Goal: Task Accomplishment & Management: Complete application form

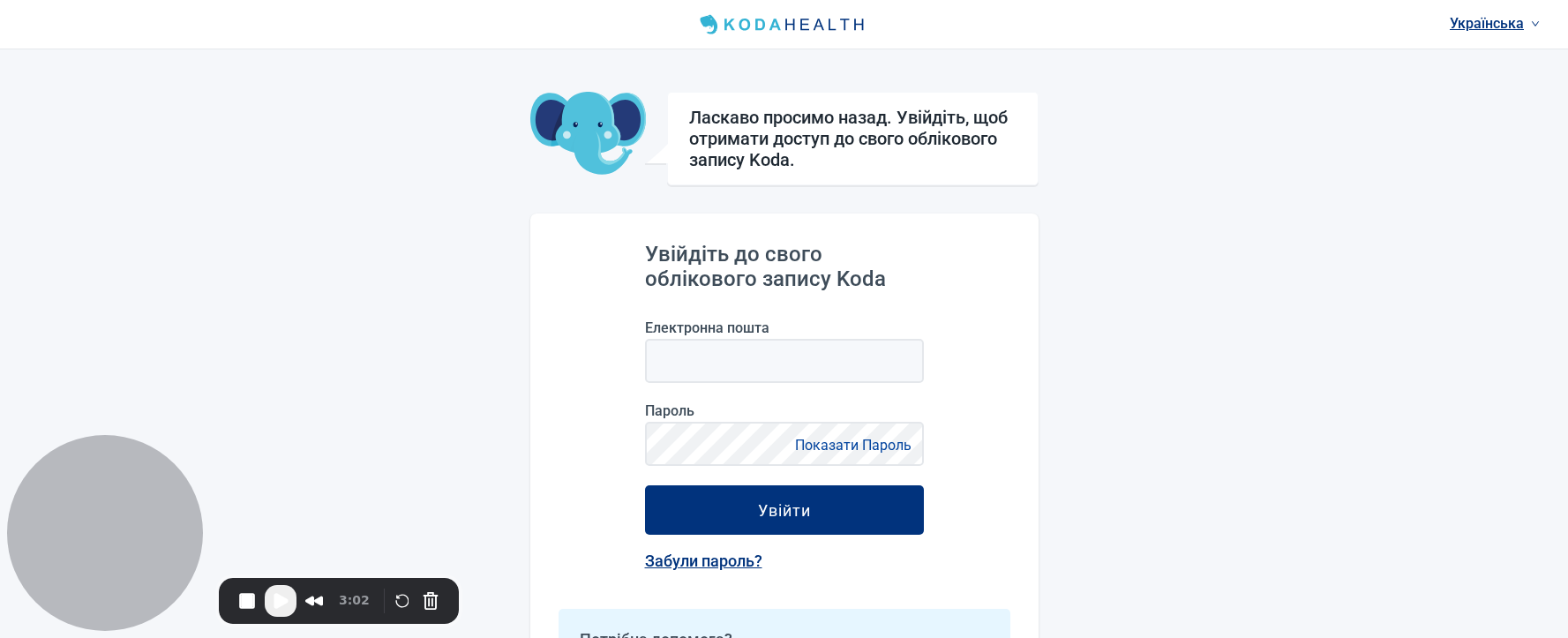
click at [491, 265] on div "Українська Ласкаво просимо назад. Увійдіть, щоб отримати доступ до свого обліко…" at bounding box center [784, 404] width 1568 height 809
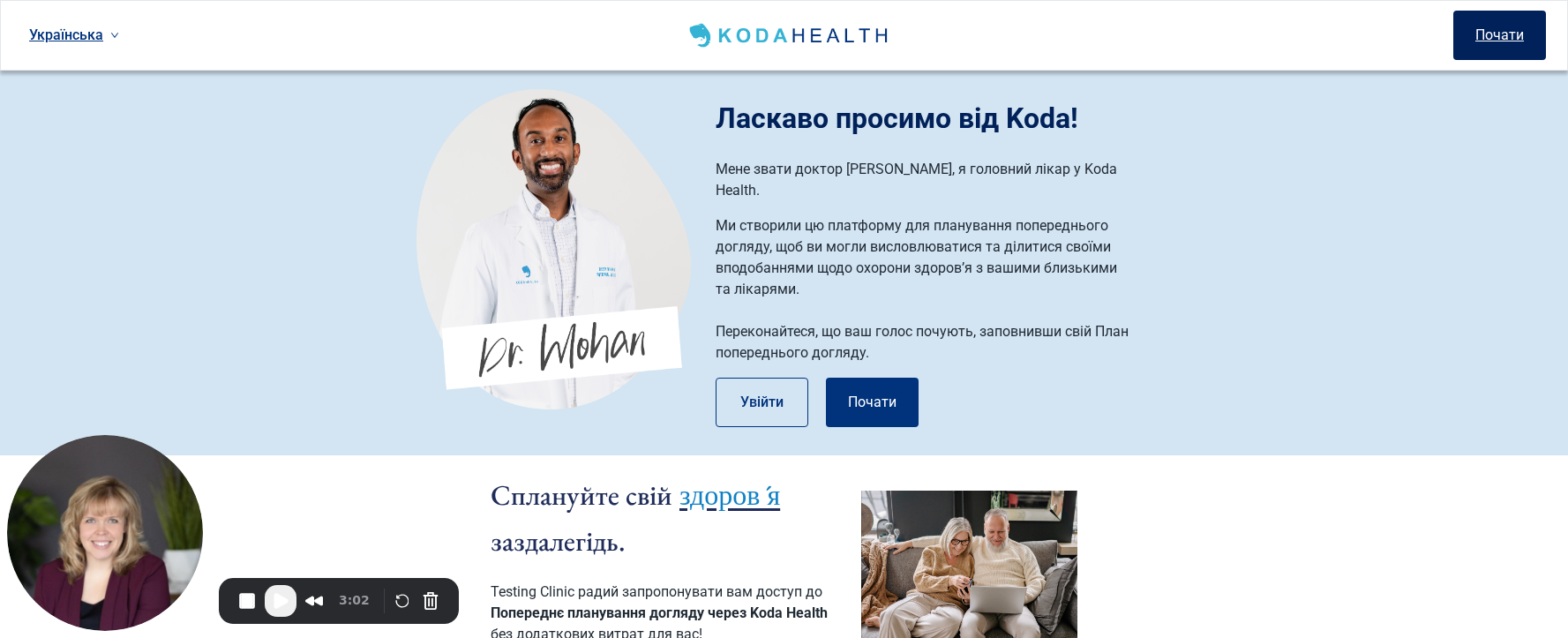
click at [1496, 52] on button "Почати" at bounding box center [1499, 35] width 92 height 50
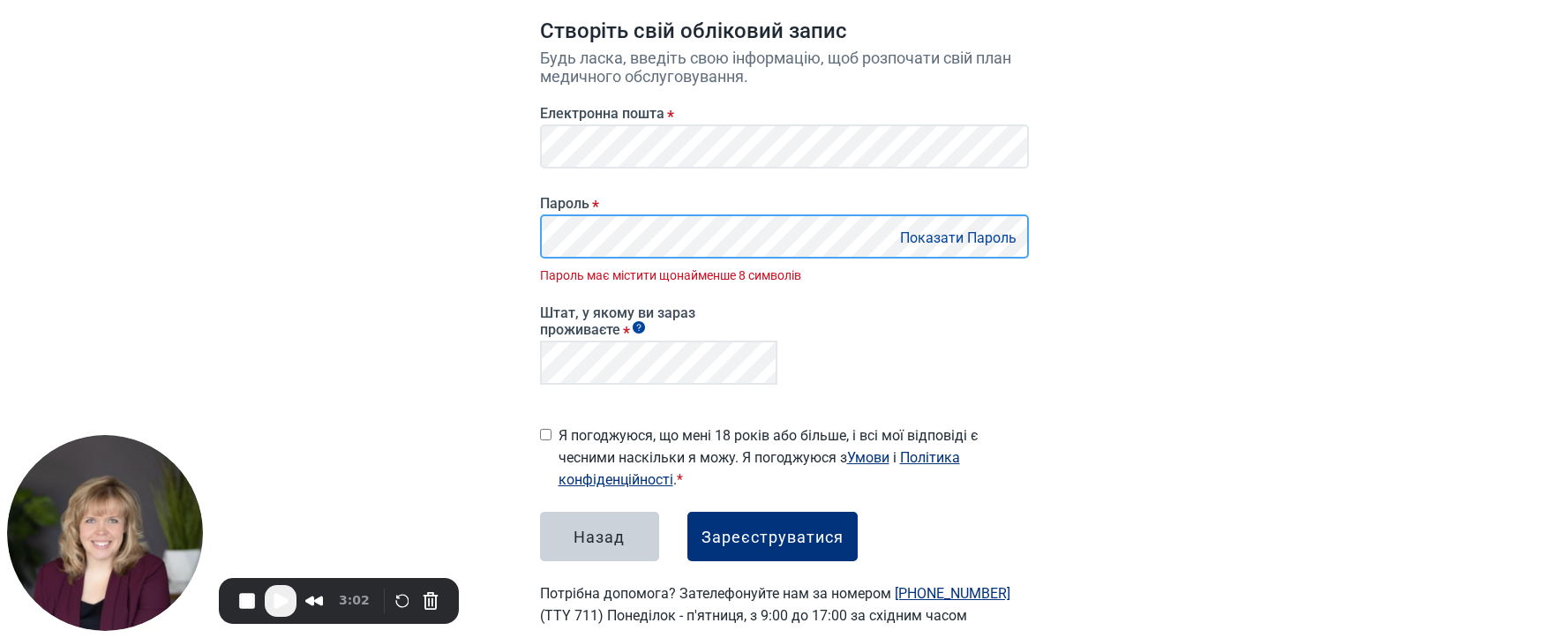
scroll to position [195, 0]
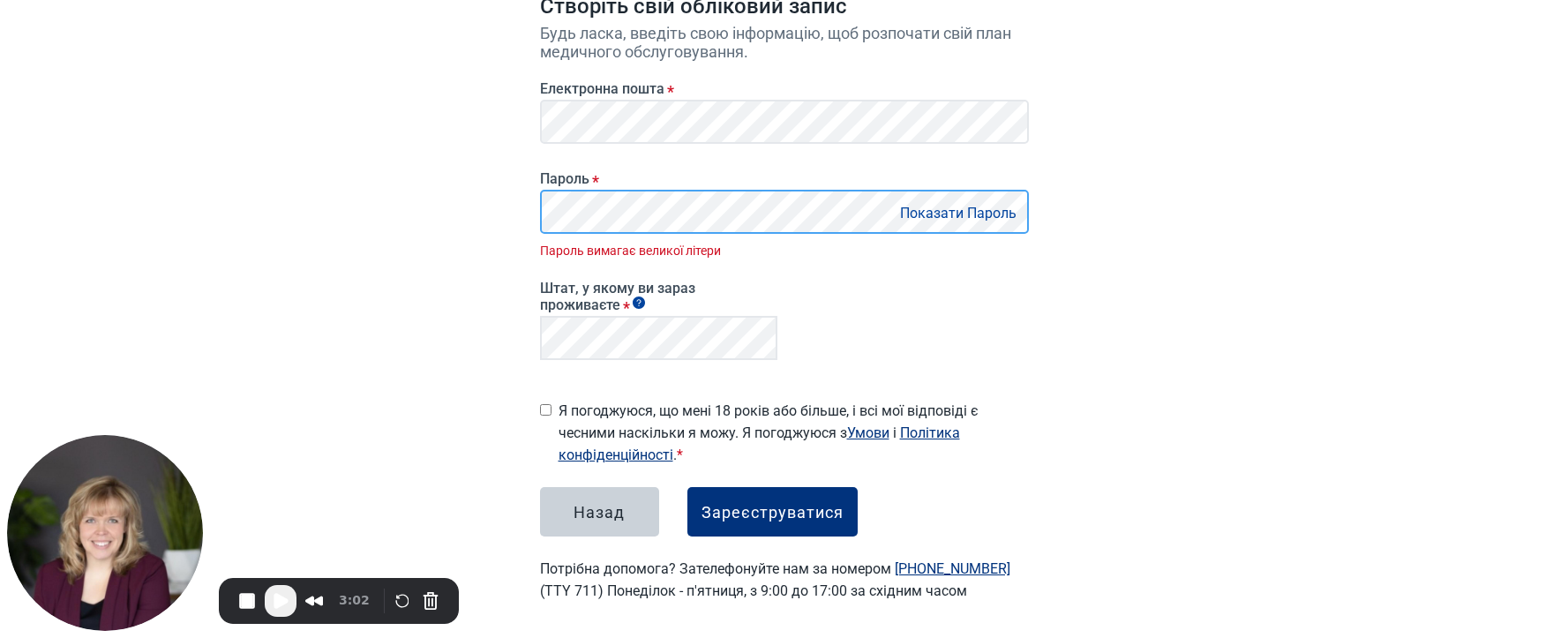
click at [517, 214] on main "Створіть свій обліковий запис Будь ласка, введіть свою інформацію, щоб розпочат…" at bounding box center [784, 239] width 574 height 812
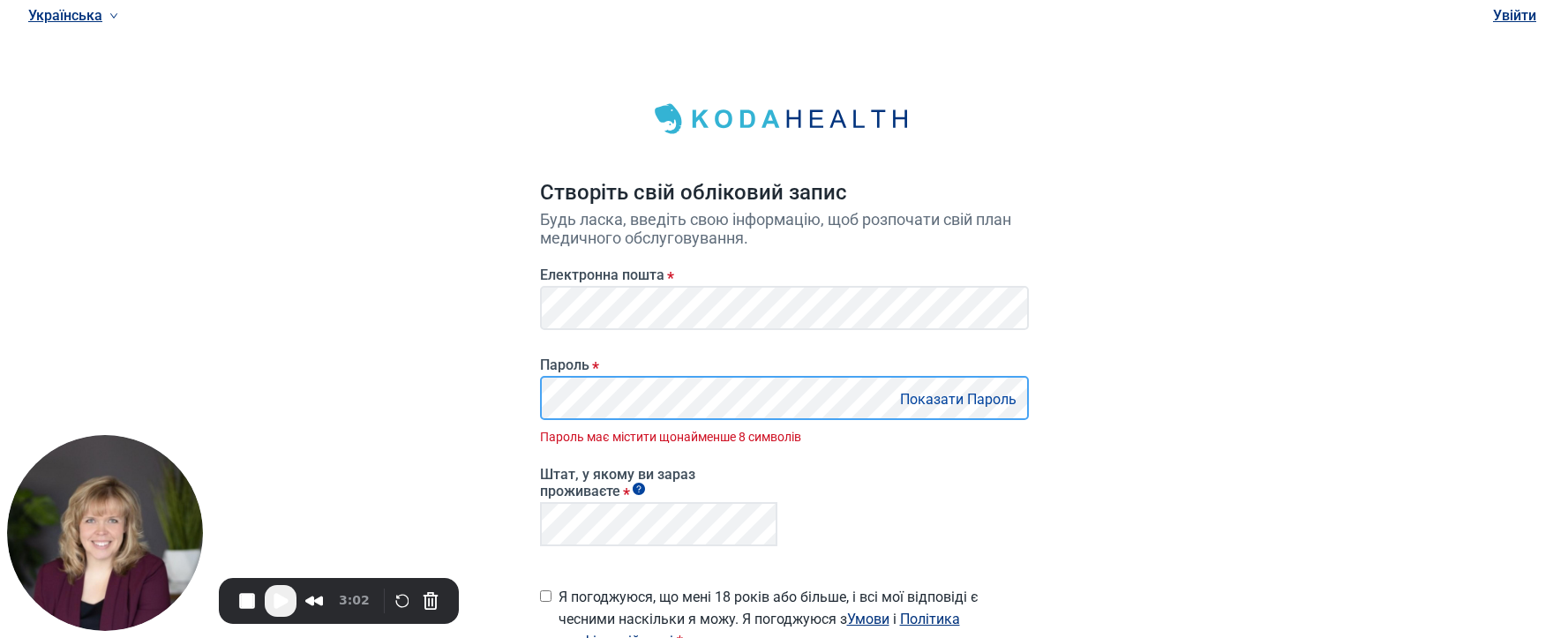
scroll to position [0, 0]
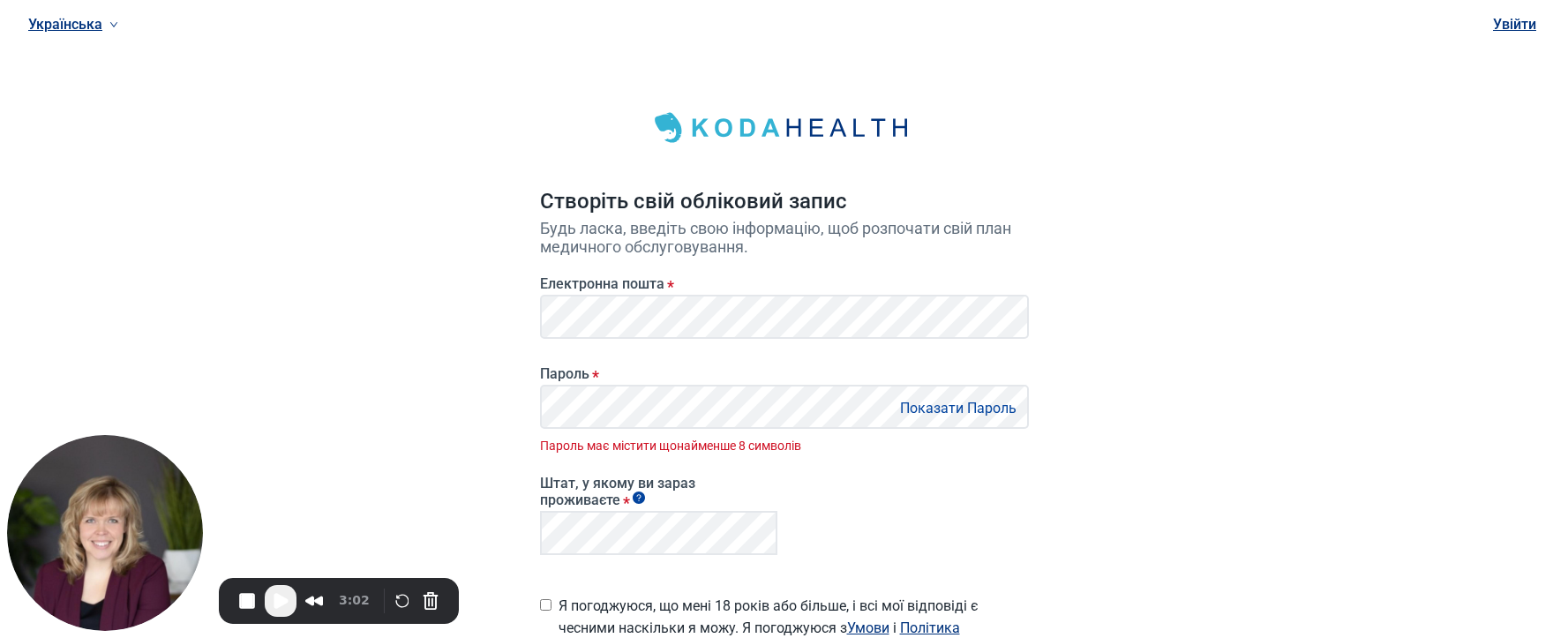
click at [42, 22] on link "Українська" at bounding box center [73, 24] width 104 height 29
click at [67, 62] on span "English" at bounding box center [73, 63] width 83 height 19
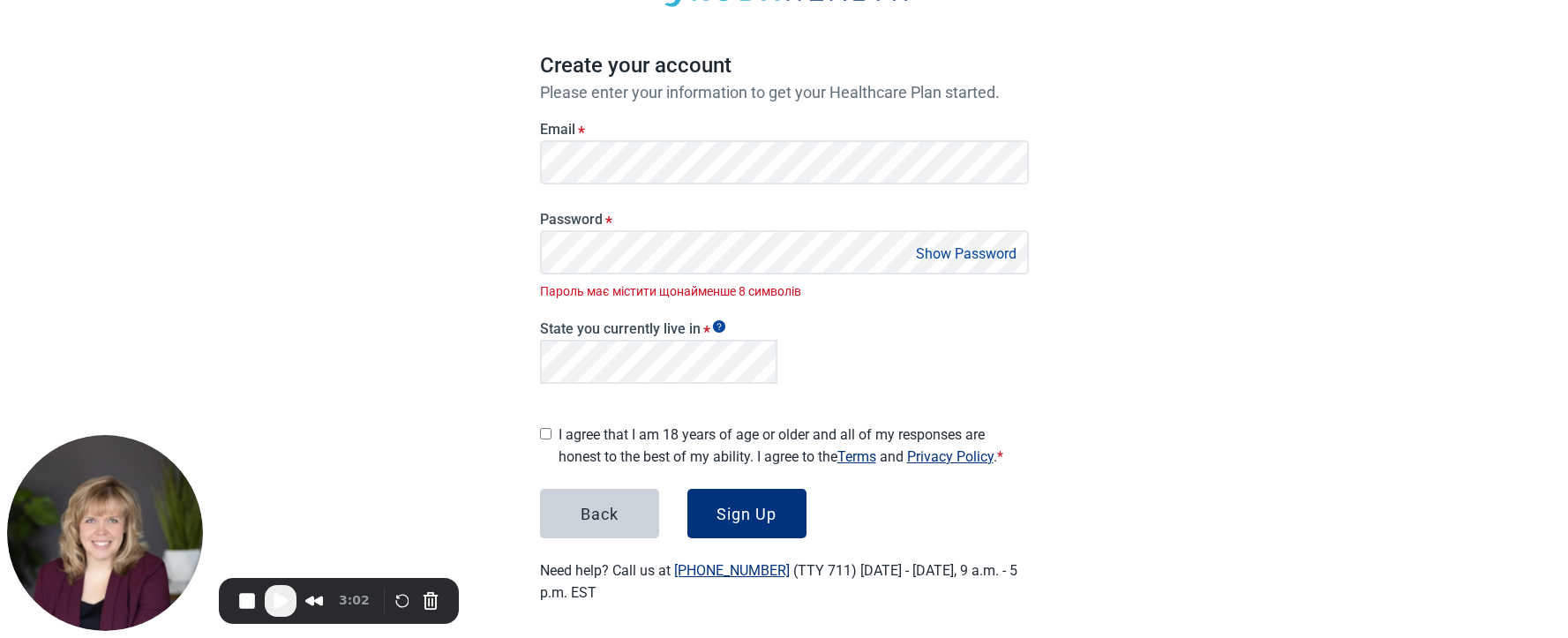
scroll to position [138, 0]
click at [976, 257] on button "Show Password" at bounding box center [966, 252] width 112 height 24
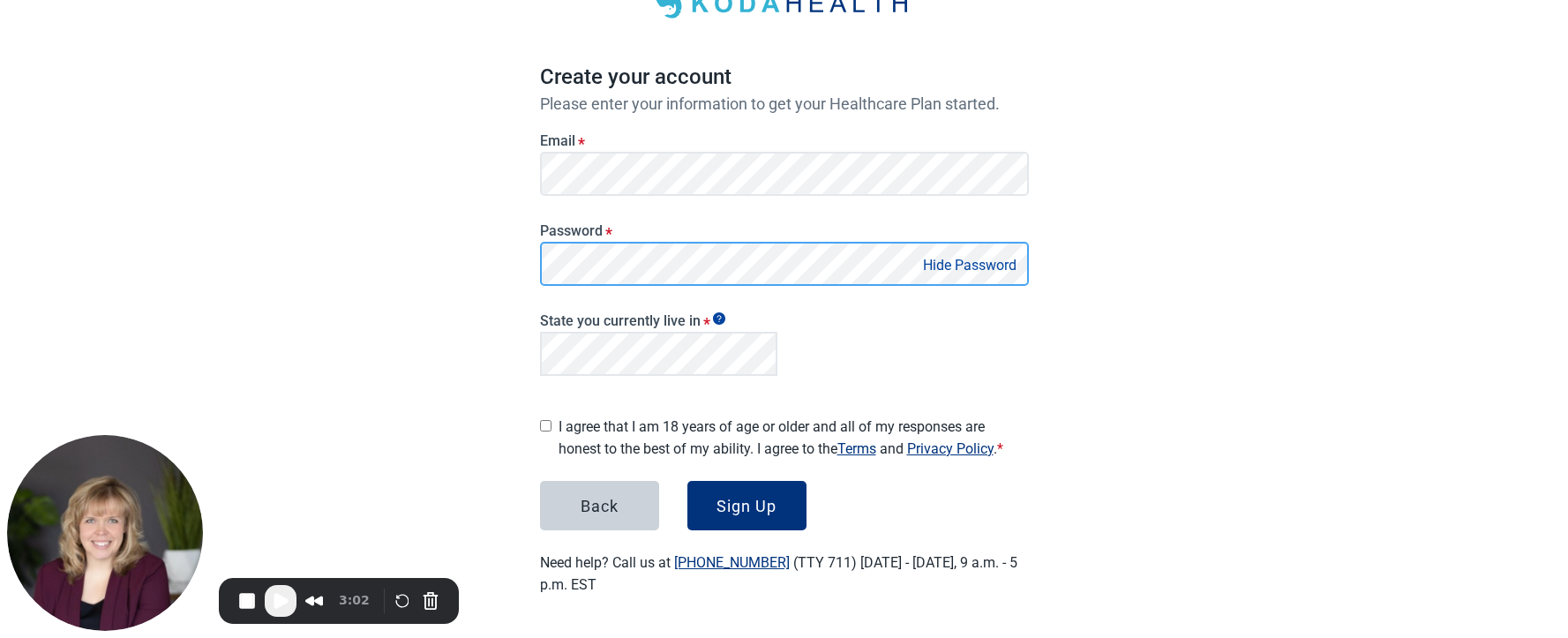
scroll to position [118, 0]
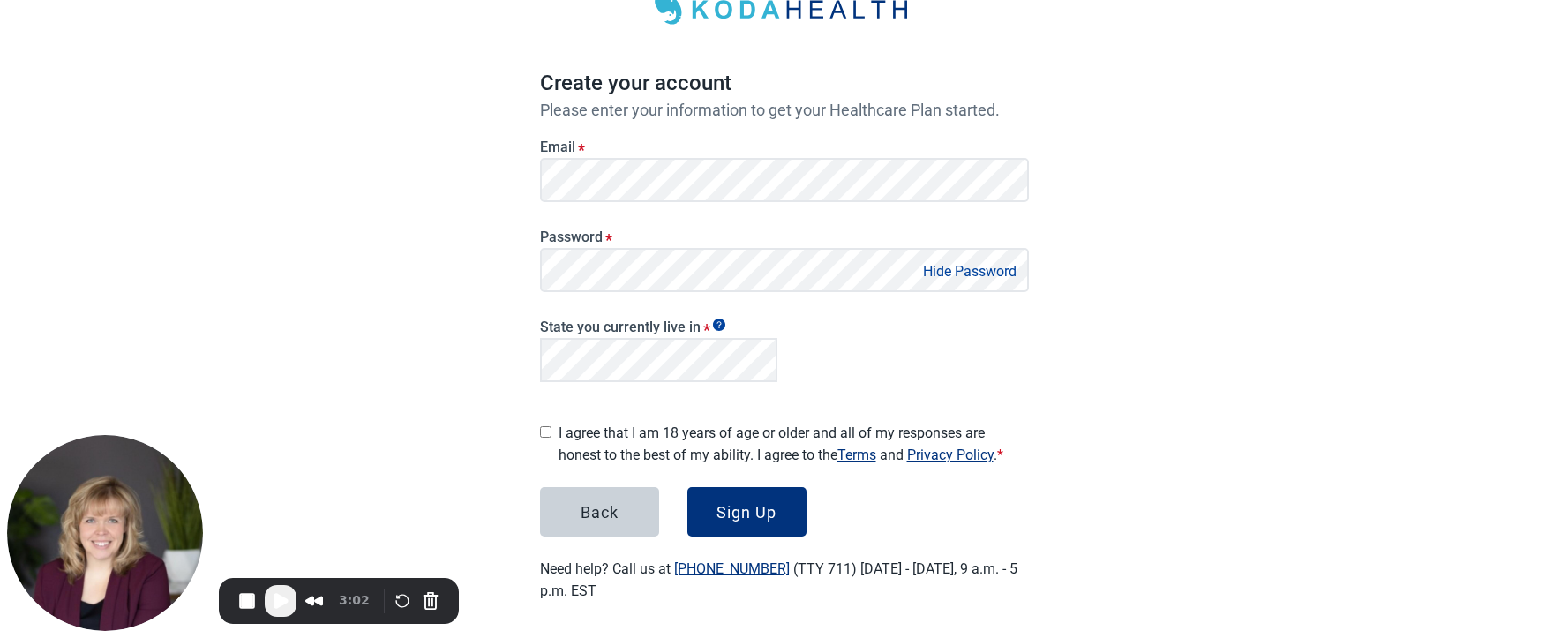
click at [393, 240] on div "English Sign in Create your account Please enter your information to get your H…" at bounding box center [784, 262] width 1568 height 762
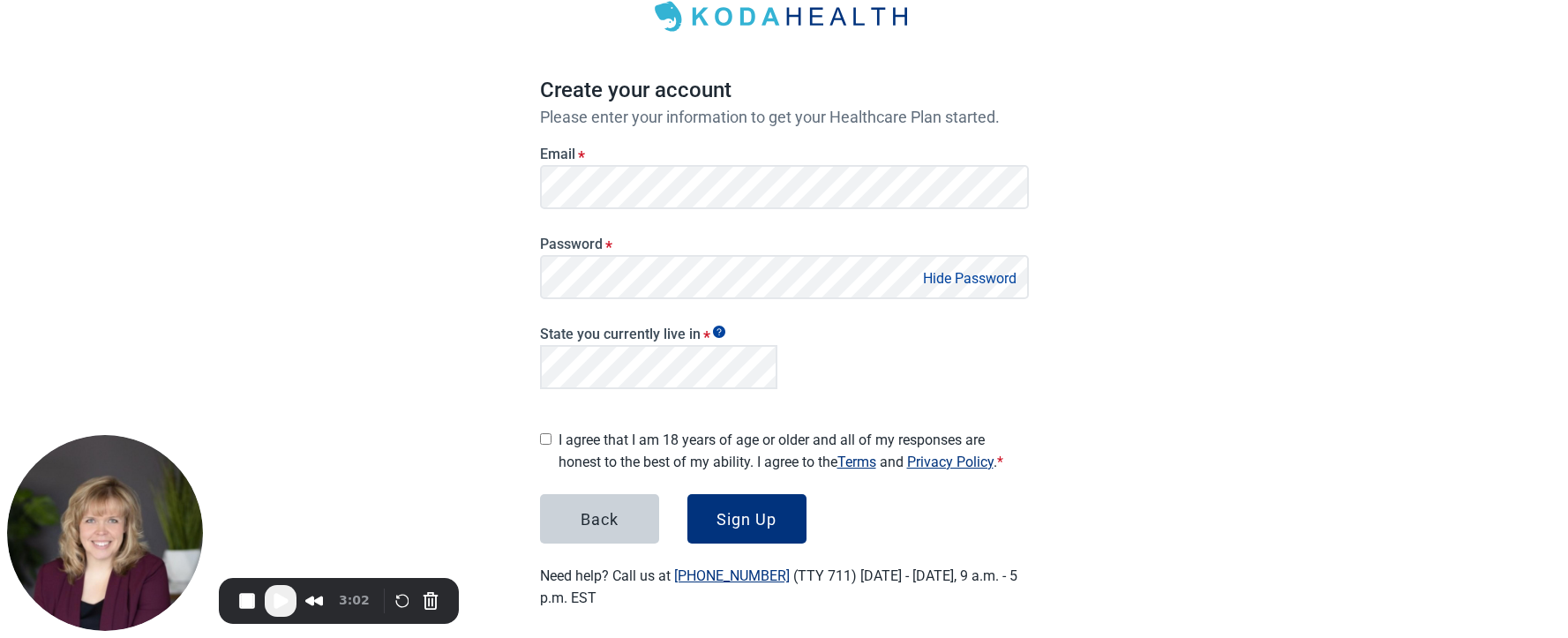
scroll to position [83, 0]
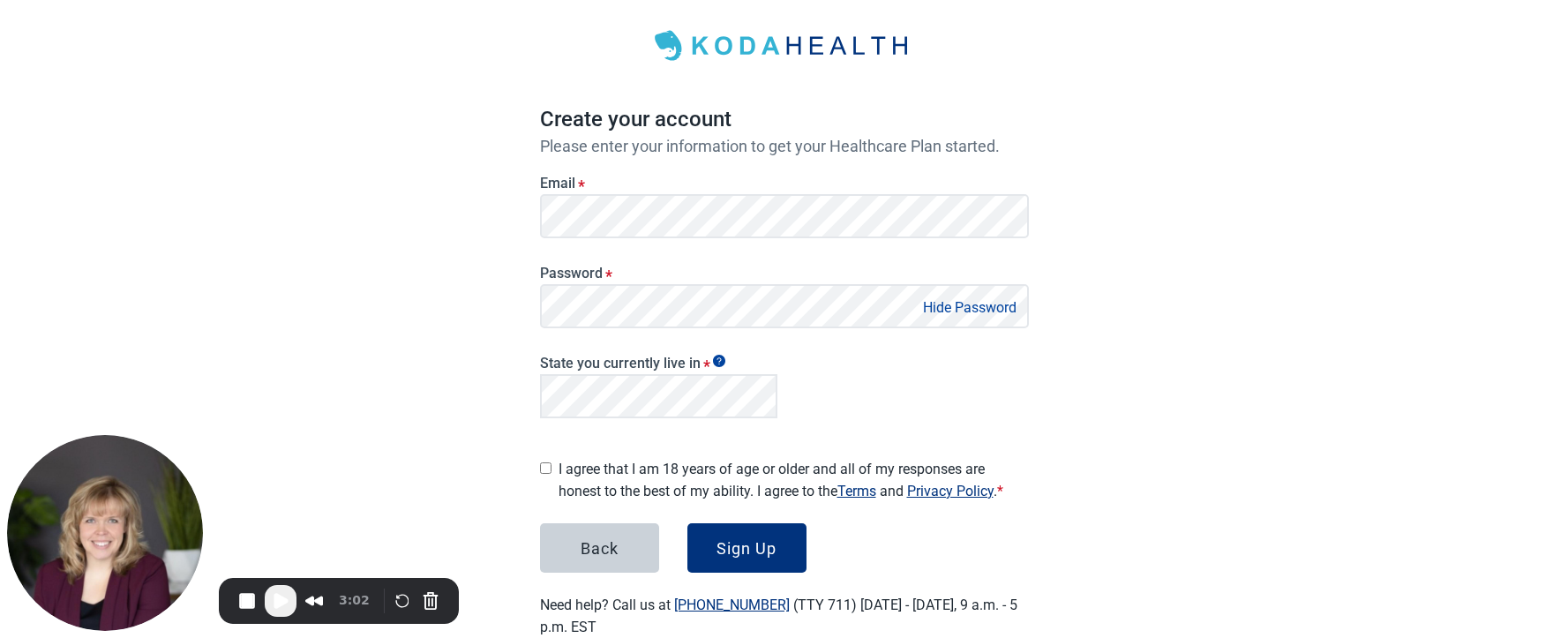
click at [552, 461] on div "I agree that I am 18 years of age or older and all of my responses are honest t…" at bounding box center [784, 477] width 489 height 51
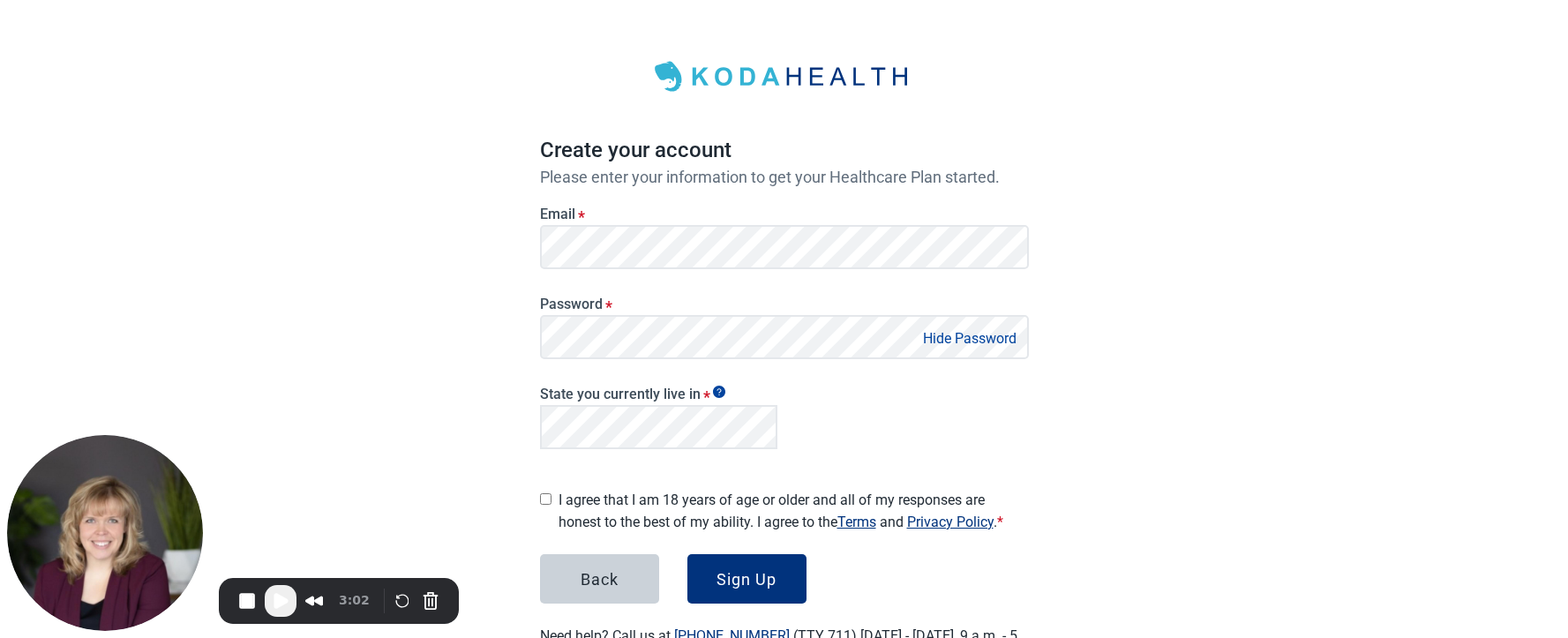
scroll to position [0, 0]
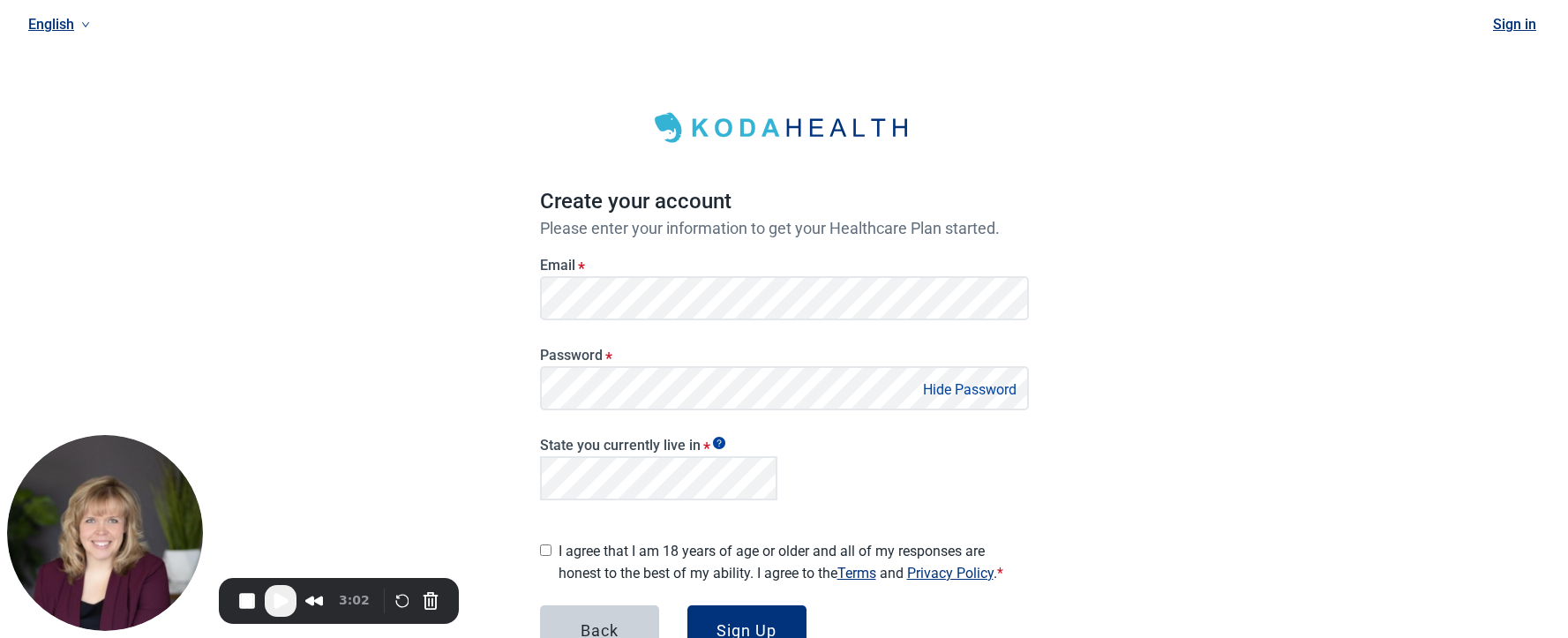
click at [49, 38] on link "English" at bounding box center [59, 24] width 76 height 29
click at [61, 141] on li "Українська" at bounding box center [69, 129] width 95 height 34
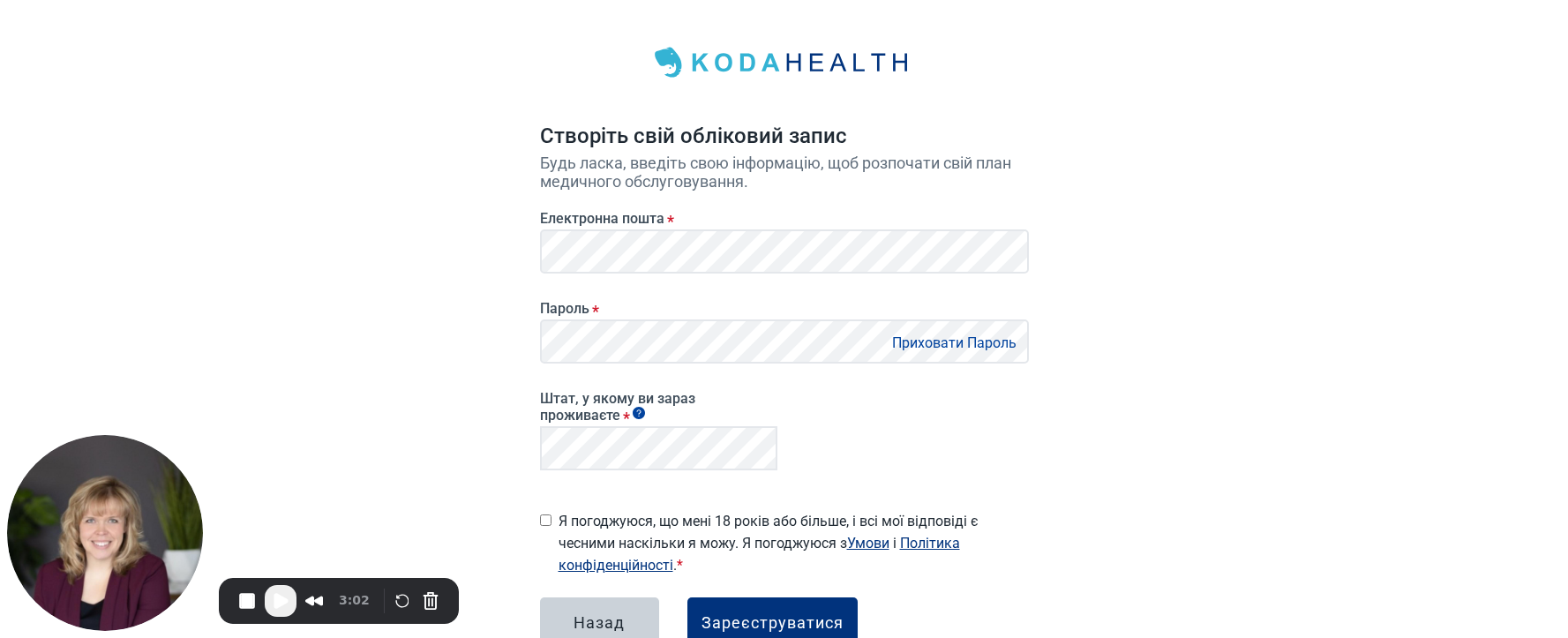
scroll to position [144, 0]
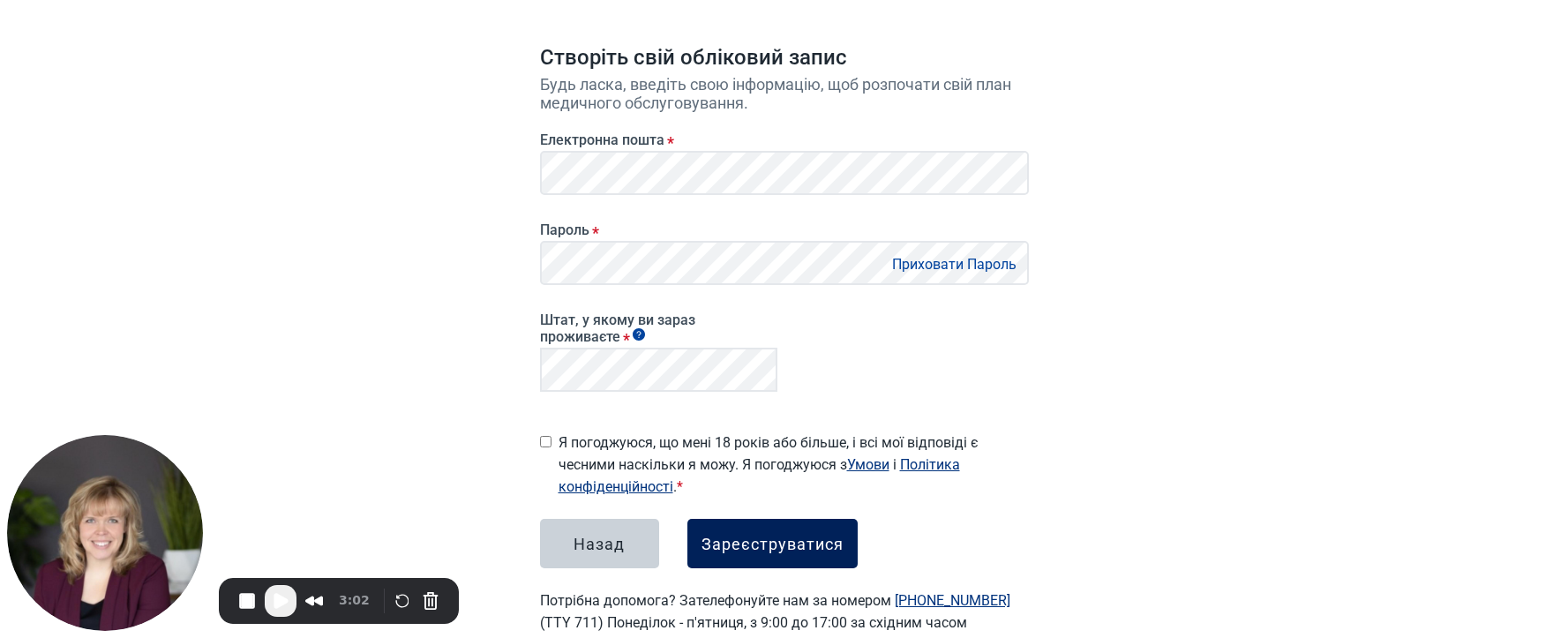
click at [762, 538] on div "Зареєструватися" at bounding box center [773, 544] width 142 height 17
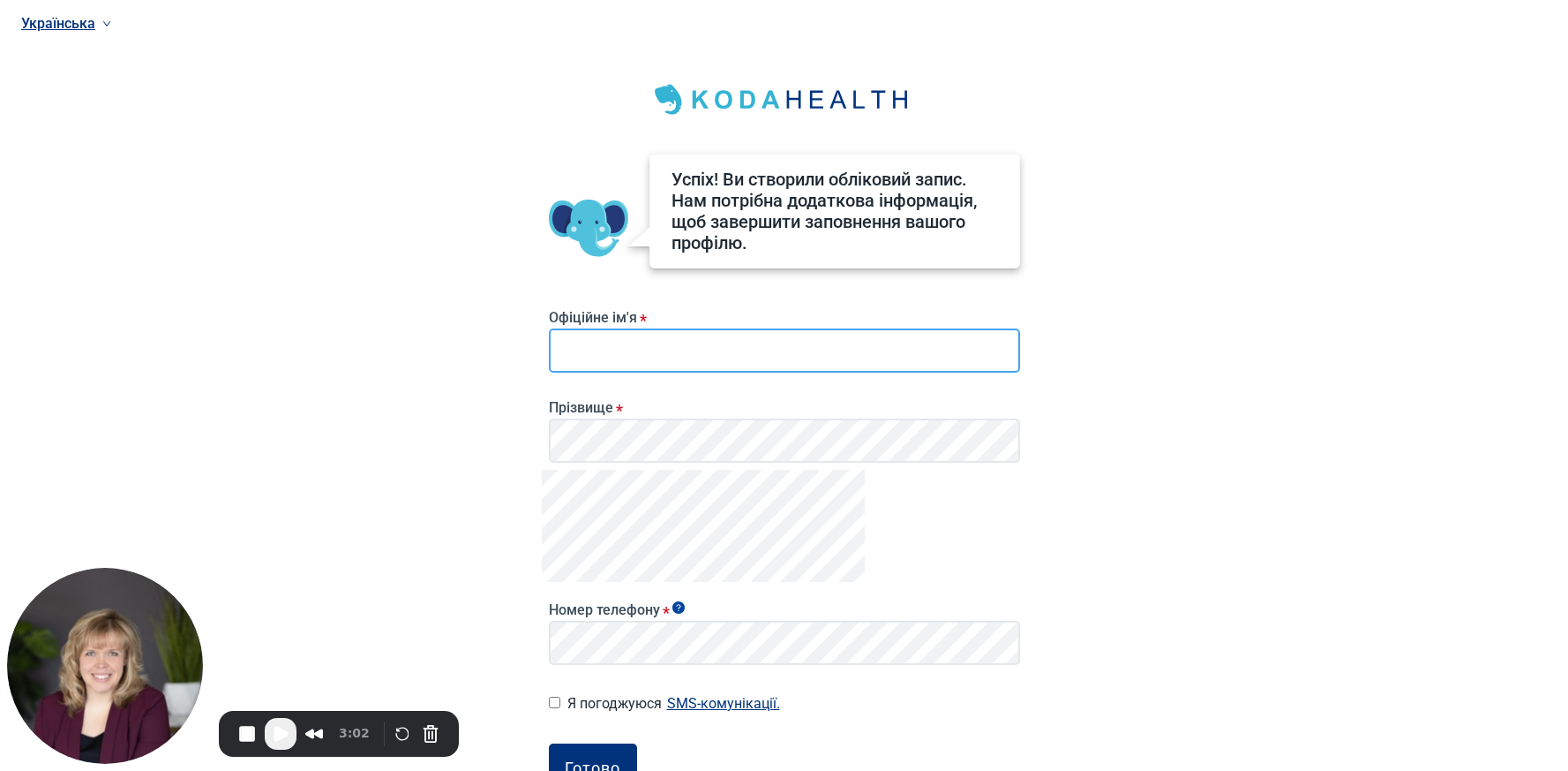
click at [593, 352] on input "Офіційне ім'я *" at bounding box center [784, 350] width 471 height 44
type input "*******"
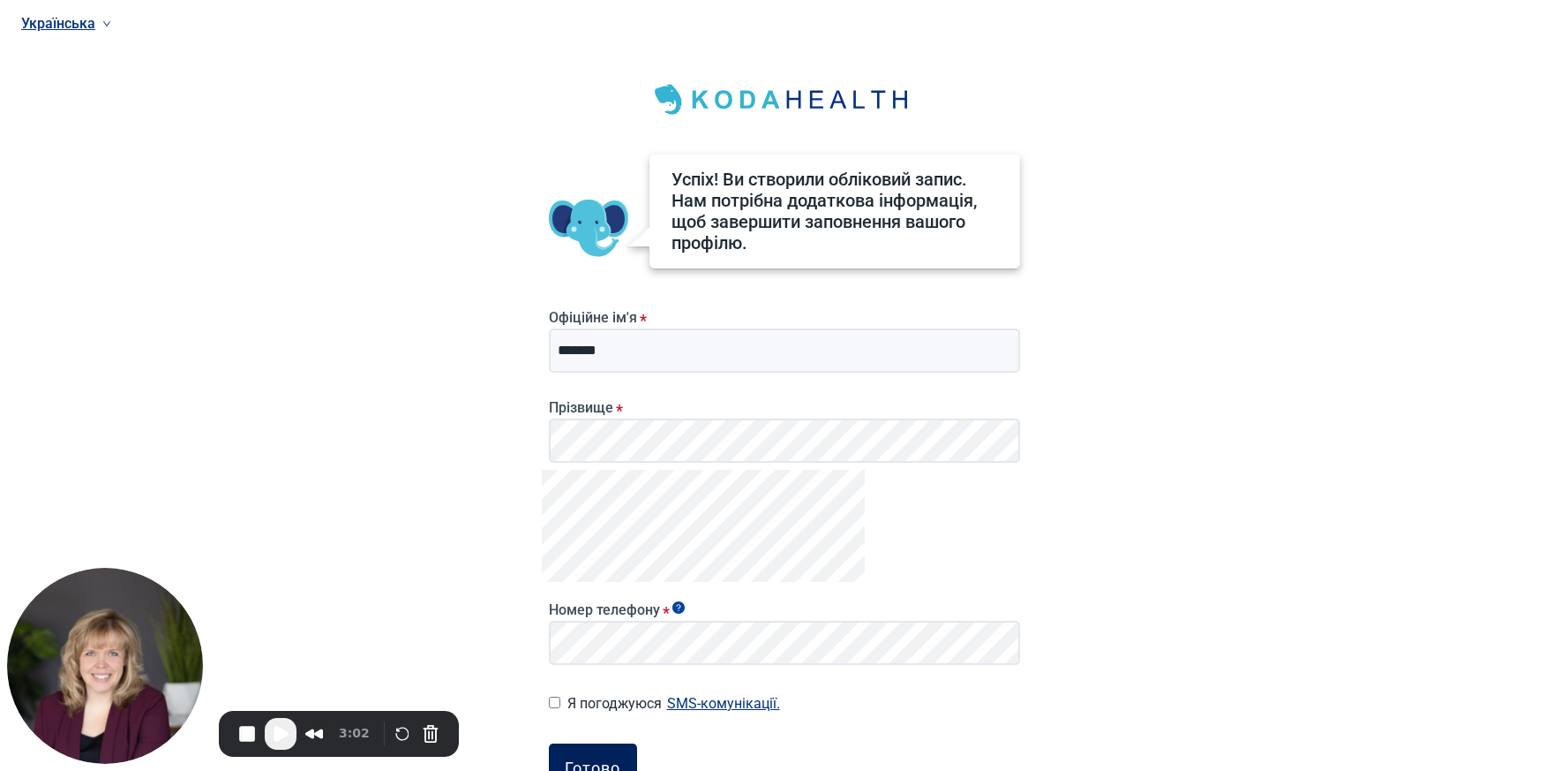
click at [581, 637] on button "Готово" at bounding box center [592, 767] width 88 height 50
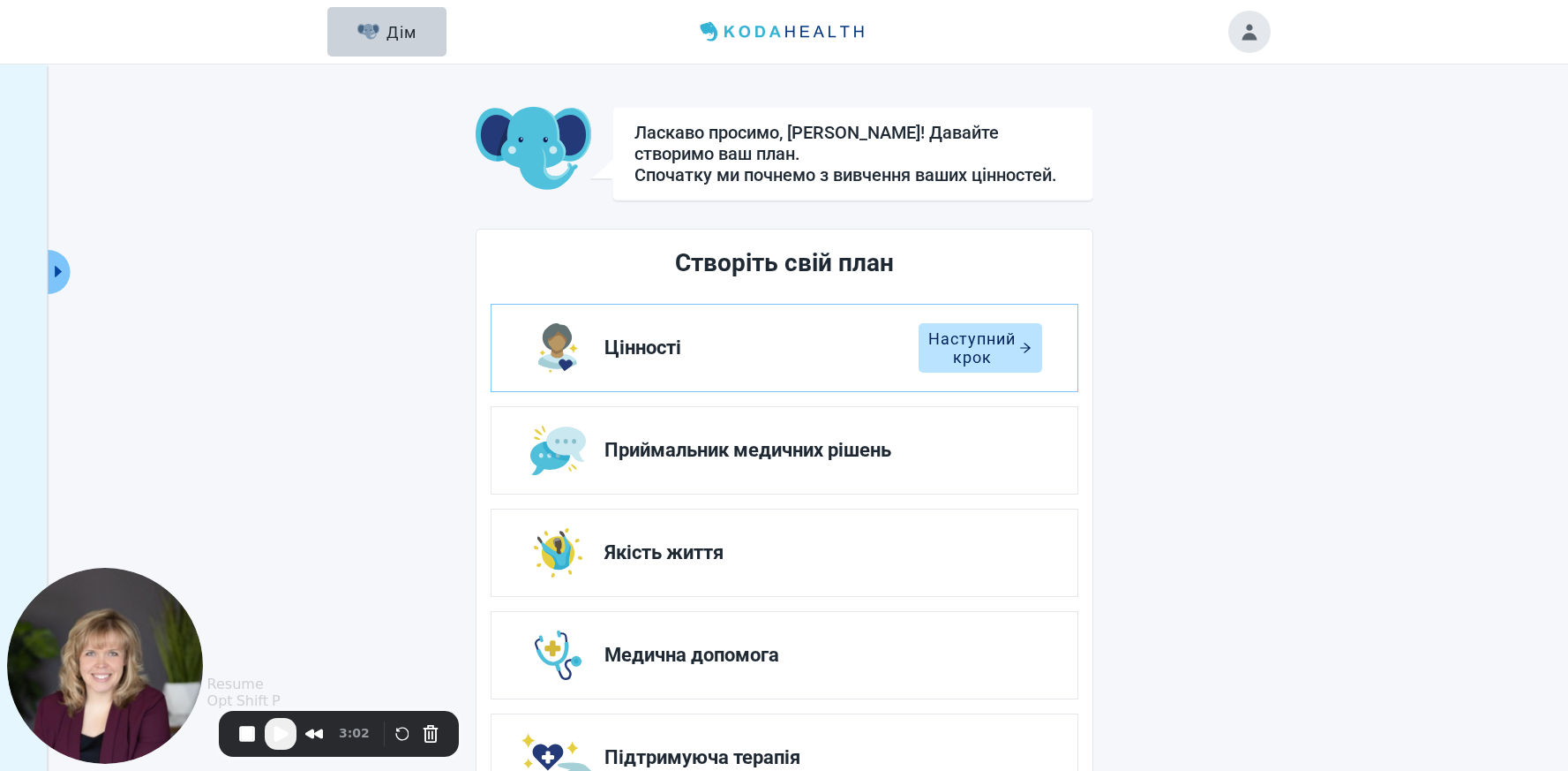
click at [280, 637] on span "Play Recording" at bounding box center [281, 734] width 21 height 21
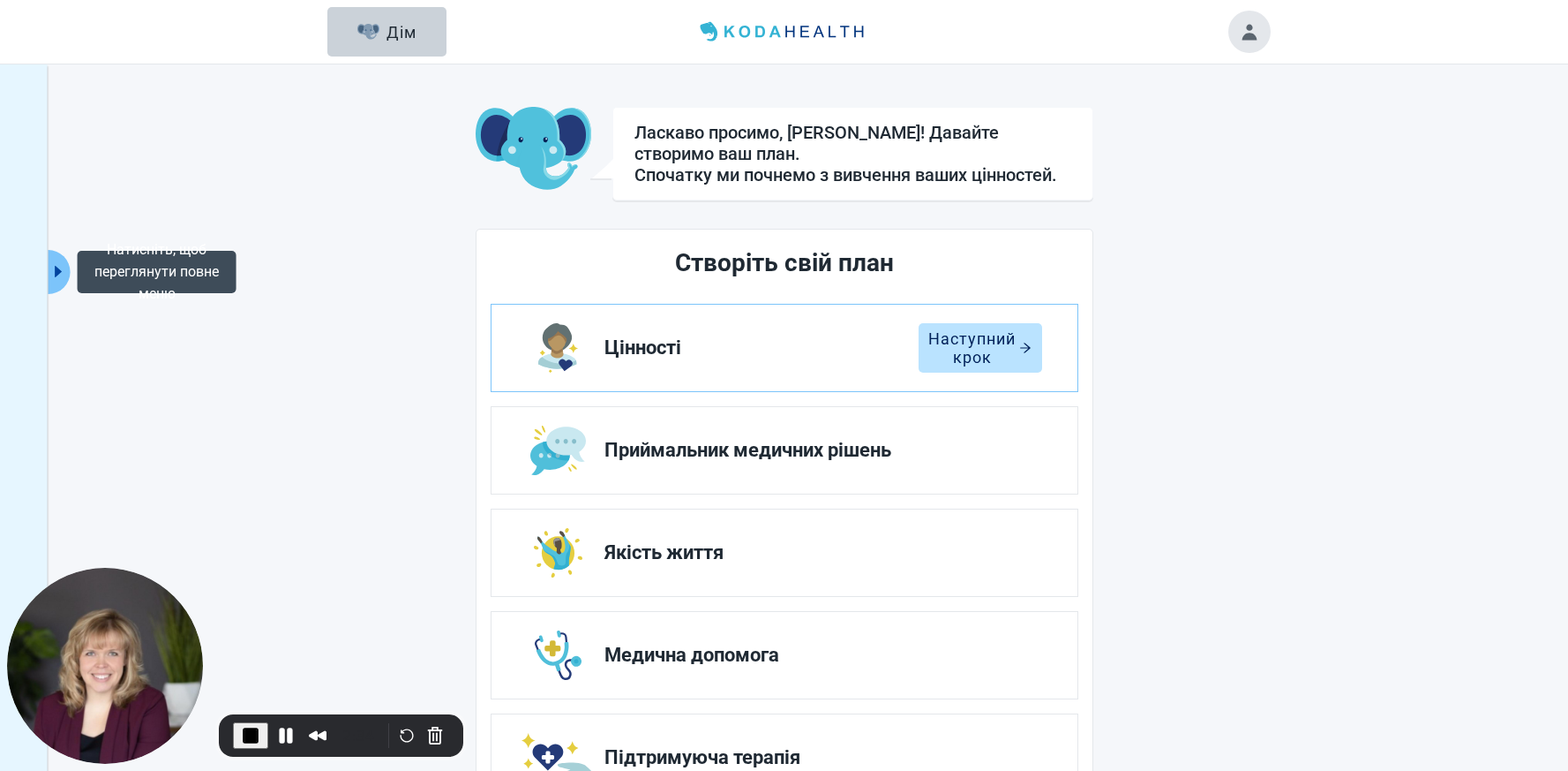
click at [56, 270] on icon "caret-right" at bounding box center [57, 272] width 7 height 12
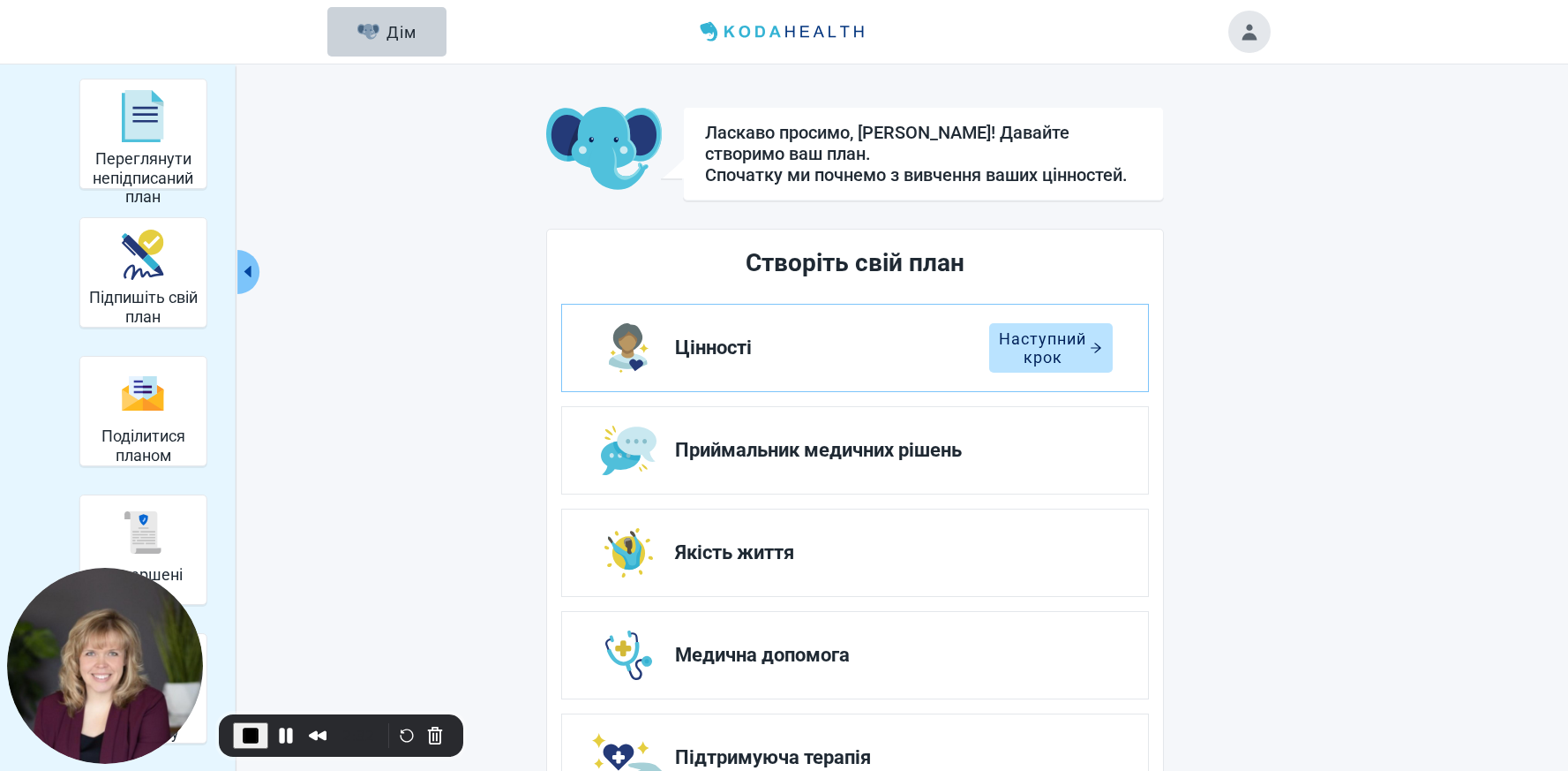
click at [248, 278] on icon "caret-left" at bounding box center [247, 271] width 17 height 17
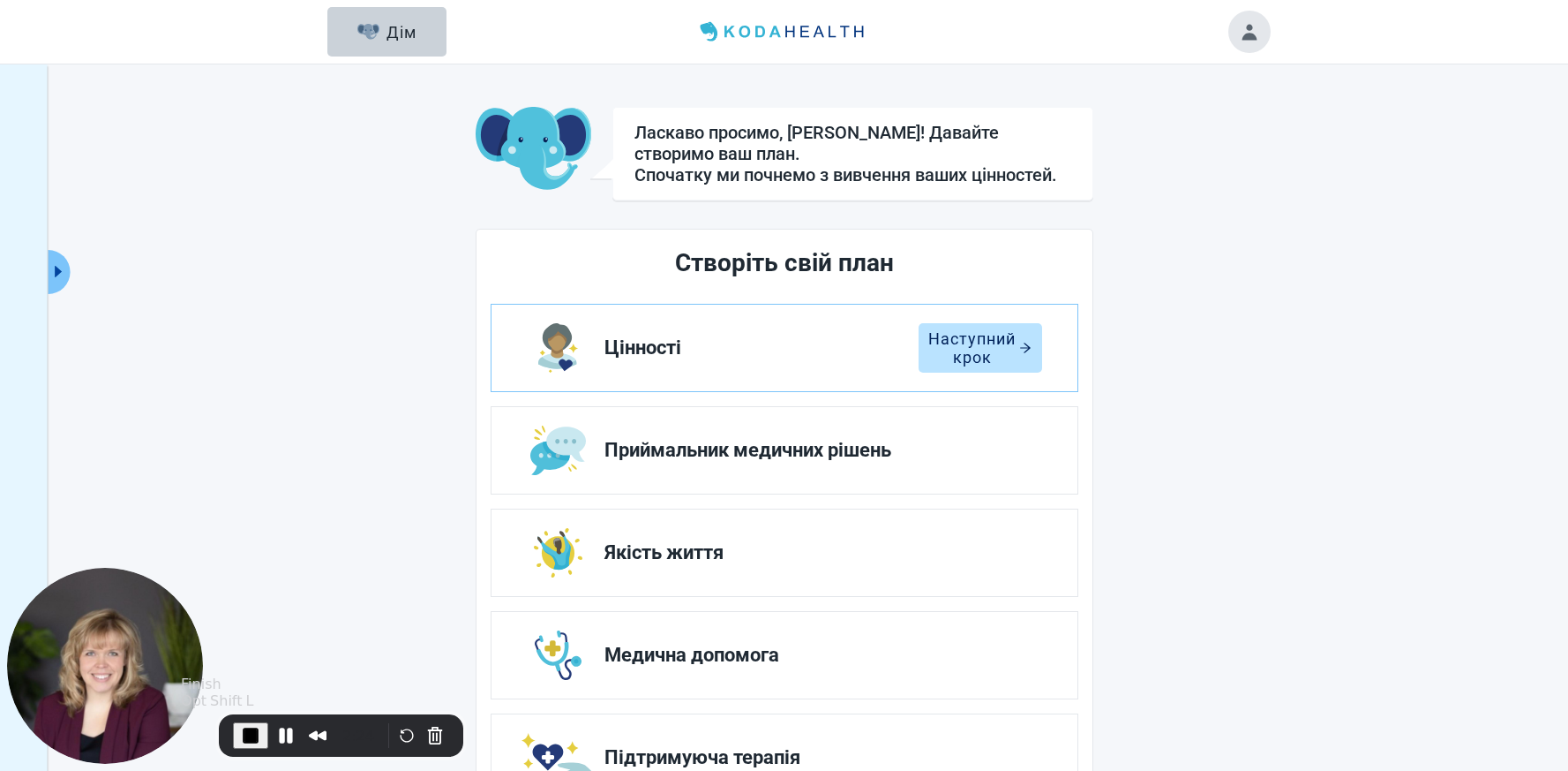
click at [251, 637] on span "End Recording" at bounding box center [250, 735] width 21 height 21
